Goal: Find specific page/section: Find specific page/section

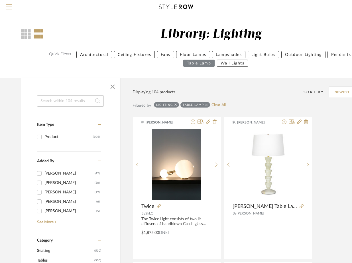
click at [10, 5] on span "Menu" at bounding box center [9, 4] width 6 height 1
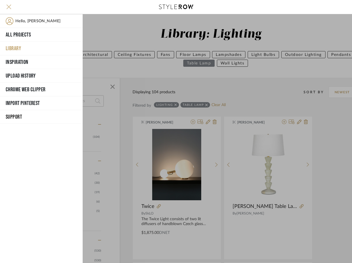
click at [10, 7] on span "Menu" at bounding box center [9, 8] width 6 height 9
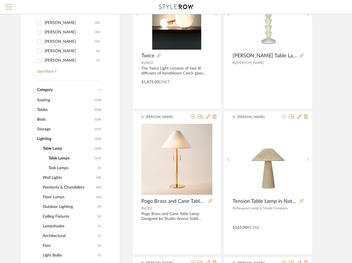
scroll to position [171, 0]
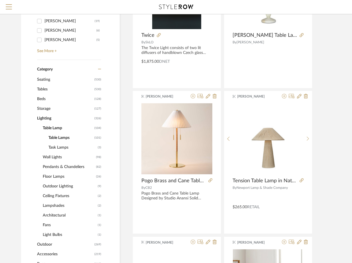
click at [42, 115] on span "Lighting" at bounding box center [65, 118] width 56 height 10
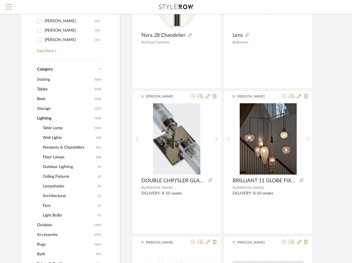
scroll to position [180, 0]
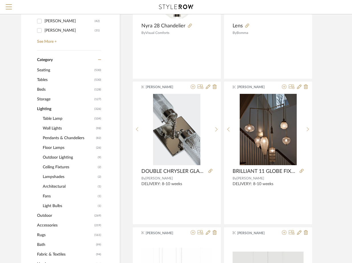
click at [42, 234] on span "Rugs" at bounding box center [65, 235] width 56 height 10
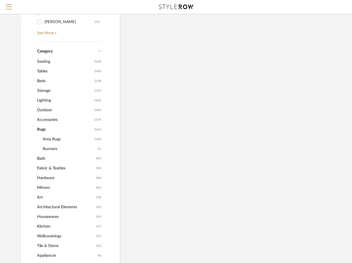
scroll to position [172, 0]
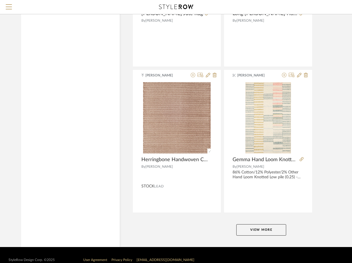
scroll to position [2527, 0]
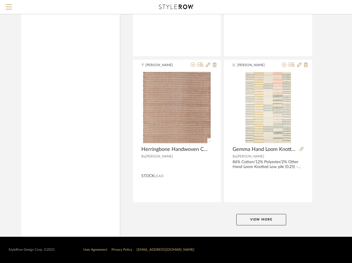
click at [258, 218] on button "View More" at bounding box center [261, 219] width 50 height 11
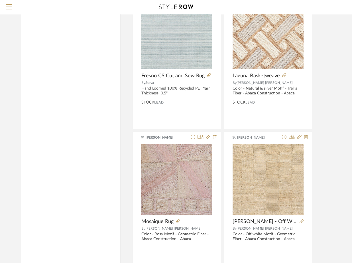
scroll to position [3211, 0]
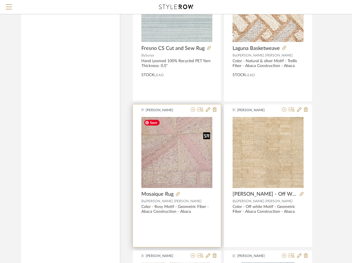
click at [186, 163] on img "0" at bounding box center [176, 152] width 71 height 71
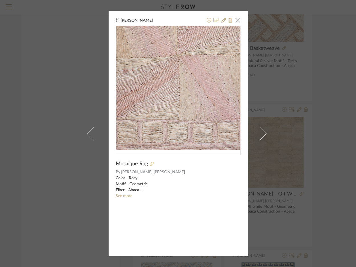
click at [150, 164] on icon at bounding box center [152, 164] width 4 height 4
click at [237, 18] on span "button" at bounding box center [237, 19] width 11 height 11
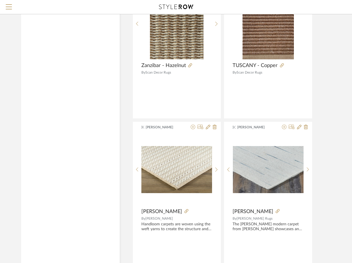
scroll to position [5152, 0]
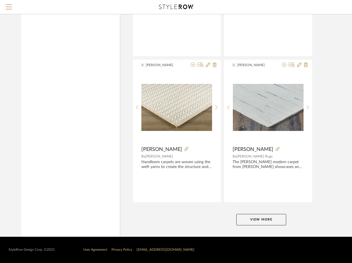
click at [256, 222] on button "View More" at bounding box center [261, 219] width 50 height 11
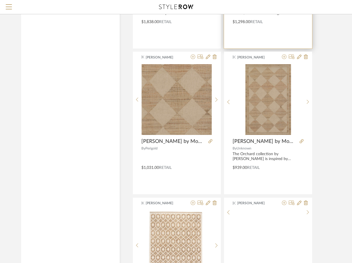
scroll to position [7660, 0]
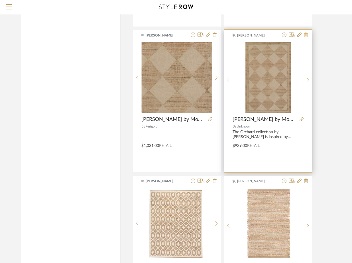
click at [306, 35] on icon at bounding box center [306, 34] width 4 height 5
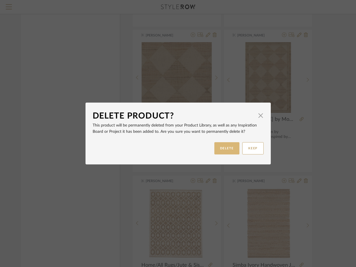
drag, startPoint x: 223, startPoint y: 145, endPoint x: 232, endPoint y: 151, distance: 10.7
click at [223, 145] on button "DELETE" at bounding box center [226, 148] width 25 height 12
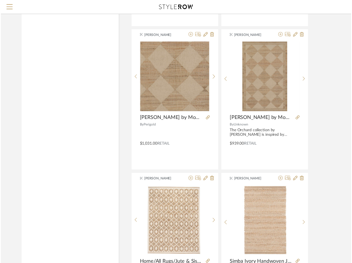
scroll to position [7660, 0]
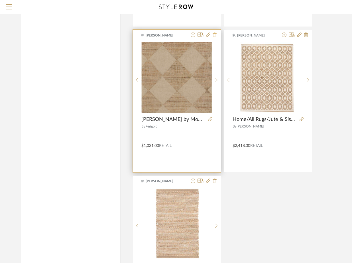
click at [214, 35] on icon at bounding box center [215, 34] width 4 height 5
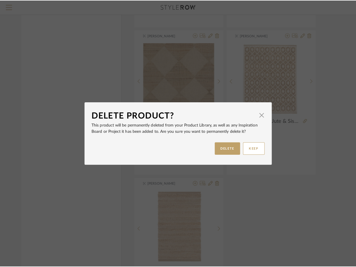
scroll to position [0, 0]
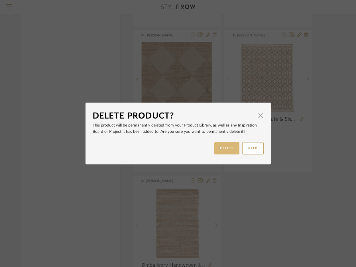
click at [227, 149] on button "DELETE" at bounding box center [226, 148] width 25 height 12
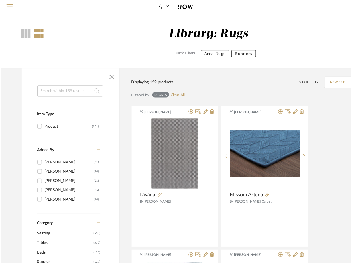
scroll to position [7631, 0]
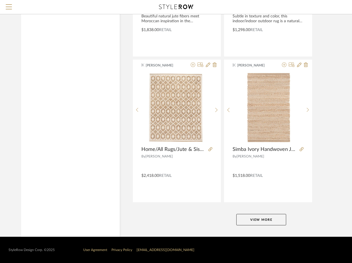
click at [268, 220] on button "View More" at bounding box center [261, 219] width 50 height 11
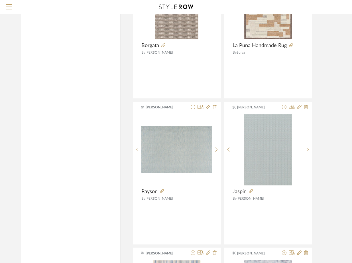
scroll to position [9598, 0]
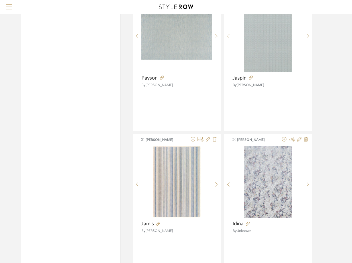
click at [8, 6] on span "Menu" at bounding box center [9, 8] width 6 height 9
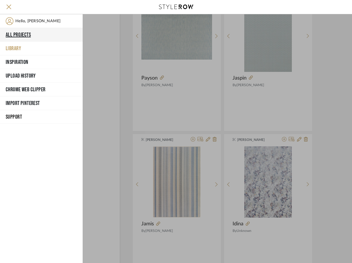
click at [15, 34] on button "All Projects" at bounding box center [41, 35] width 83 height 14
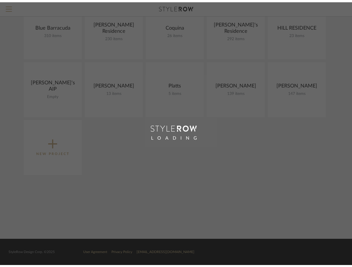
scroll to position [74, 0]
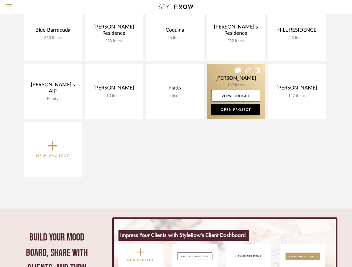
click at [220, 72] on link at bounding box center [236, 91] width 58 height 55
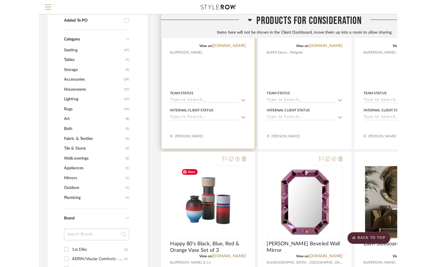
scroll to position [285, 0]
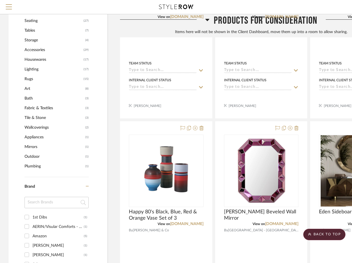
click at [37, 80] on span "Rugs" at bounding box center [54, 79] width 58 height 10
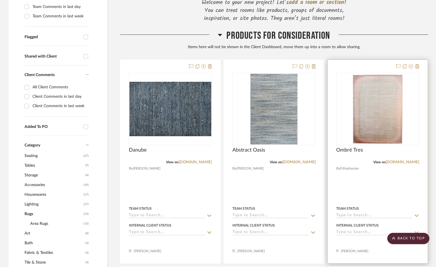
scroll to position [171, 0]
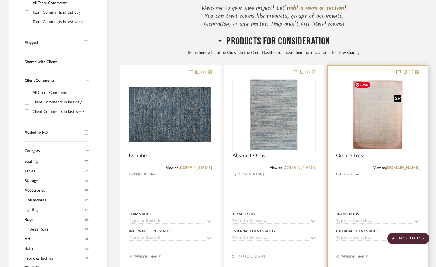
click at [0, 0] on img at bounding box center [0, 0] width 0 height 0
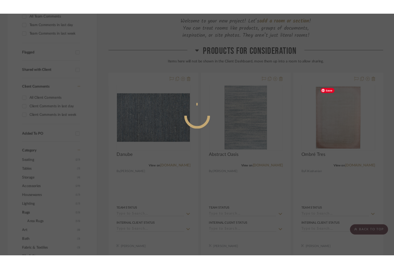
scroll to position [0, 0]
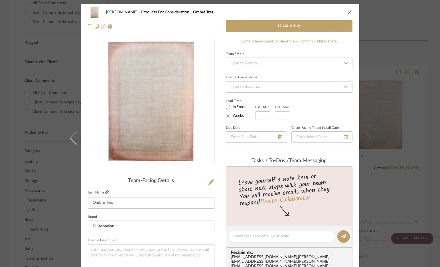
click at [105, 192] on icon at bounding box center [106, 191] width 3 height 3
